Goal: Complete application form

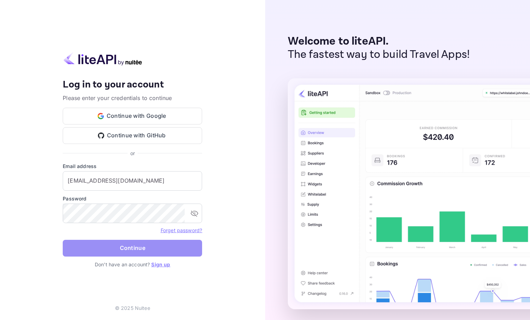
click at [184, 256] on button "Continue" at bounding box center [132, 248] width 139 height 17
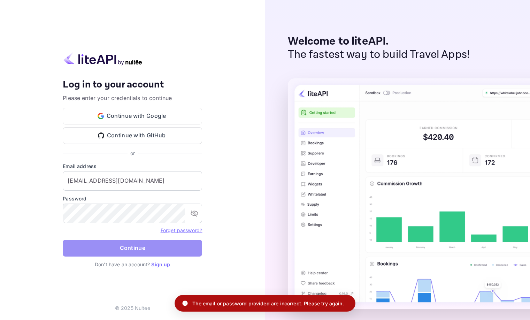
click at [179, 255] on button "Continue" at bounding box center [132, 248] width 139 height 17
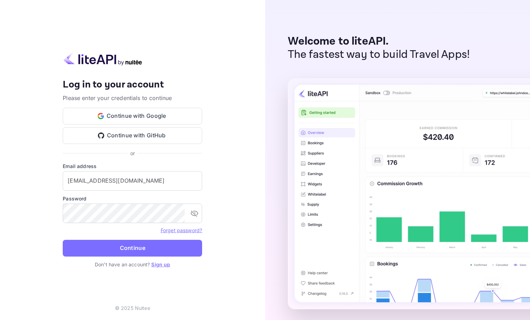
click at [247, 154] on div "Your account has been created successfully, a confirmation link has been sent t…" at bounding box center [132, 160] width 265 height 320
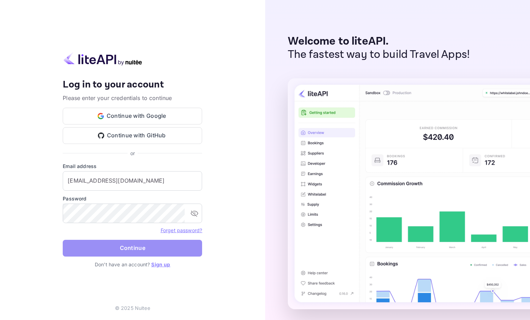
click at [166, 251] on button "Continue" at bounding box center [132, 248] width 139 height 17
